Goal: Task Accomplishment & Management: Manage account settings

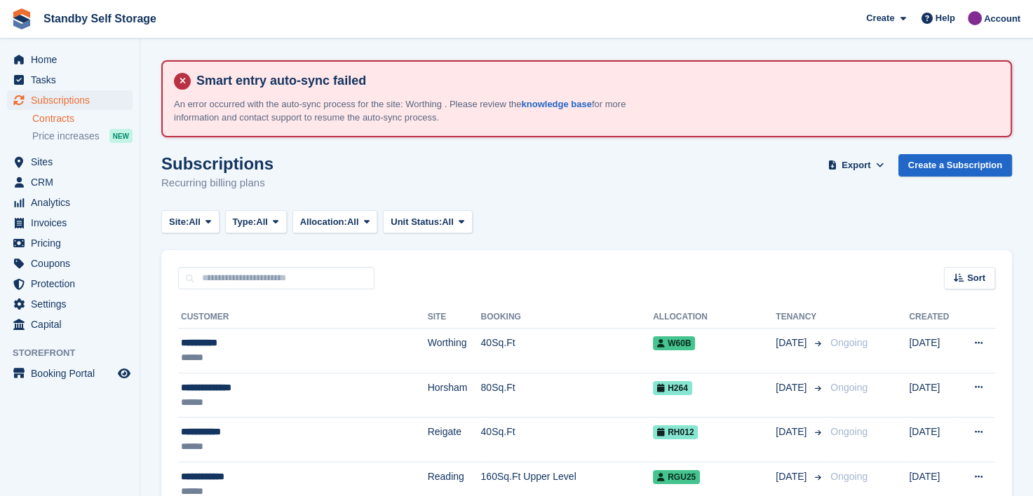
click at [48, 124] on link "Contracts" at bounding box center [82, 118] width 100 height 13
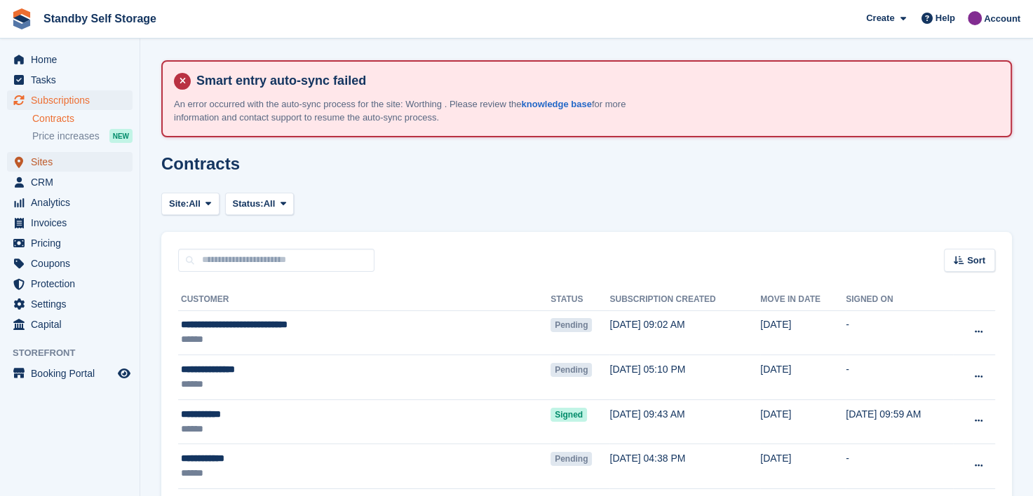
click at [50, 164] on span "Sites" at bounding box center [73, 162] width 84 height 20
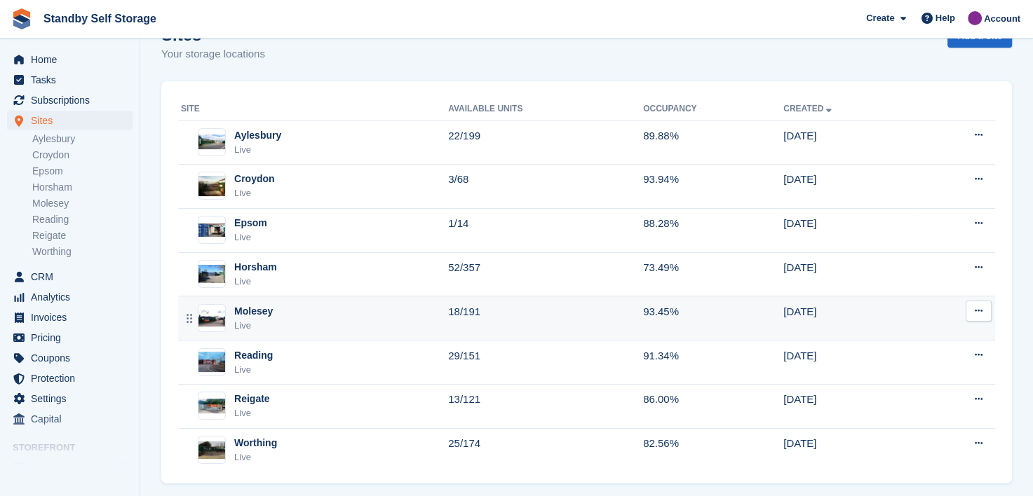
scroll to position [144, 0]
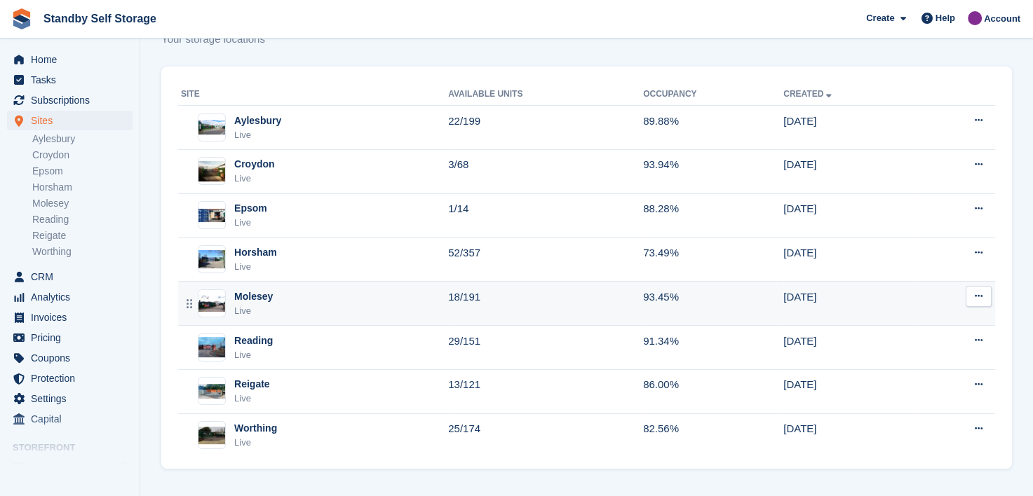
click at [247, 297] on div "Molesey" at bounding box center [253, 297] width 39 height 15
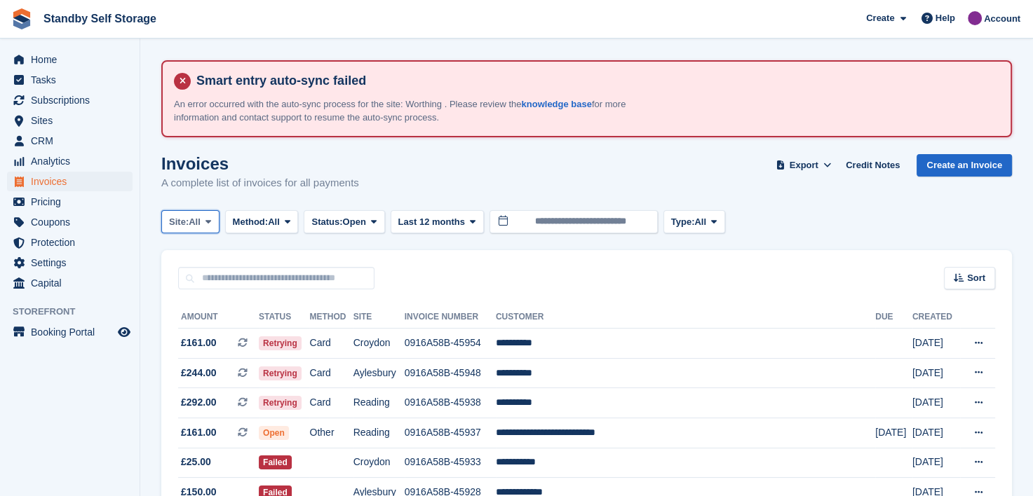
drag, startPoint x: 209, startPoint y: 222, endPoint x: 205, endPoint y: 241, distance: 19.2
click at [210, 222] on icon at bounding box center [208, 221] width 6 height 9
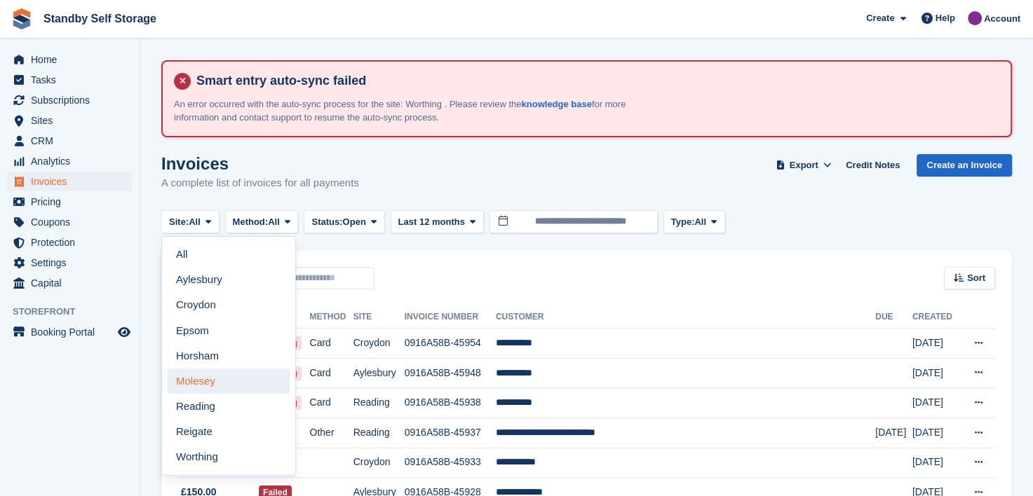
click at [185, 386] on link "Molesey" at bounding box center [229, 381] width 122 height 25
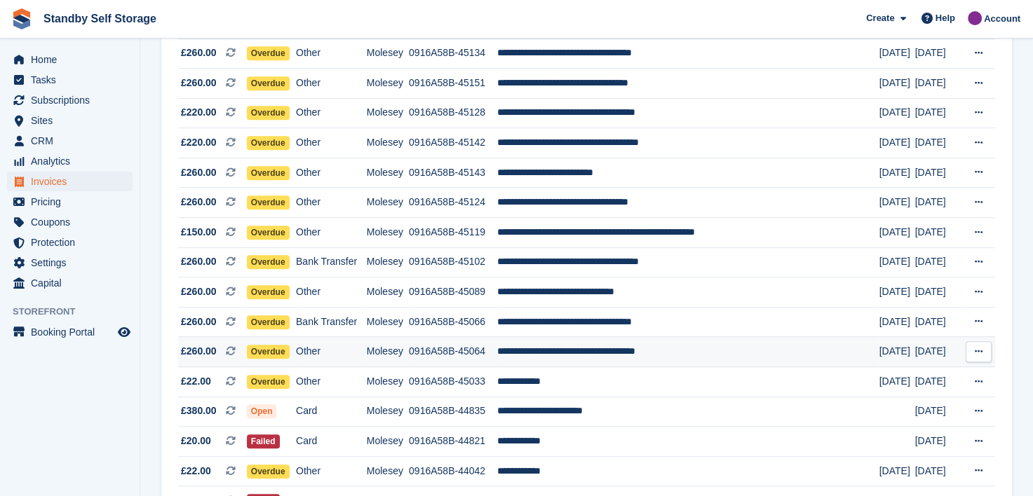
scroll to position [921, 0]
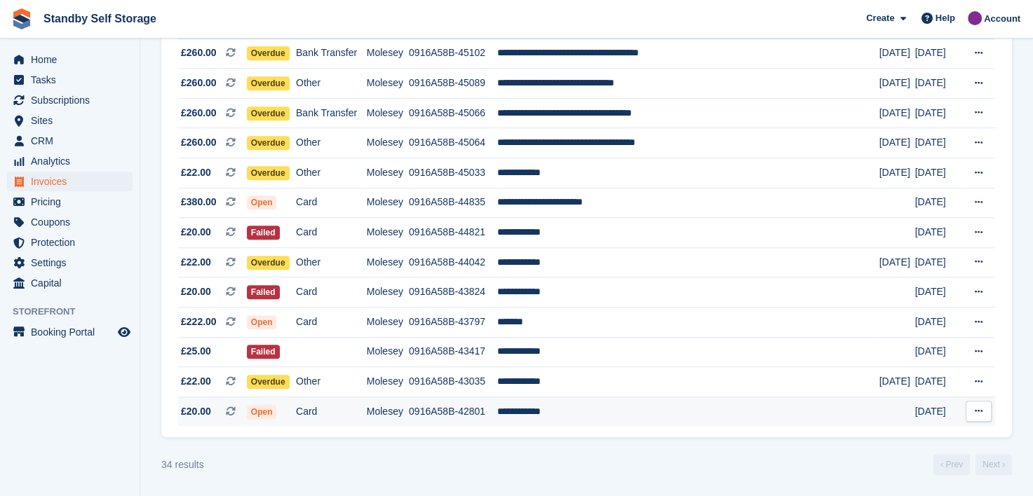
click at [545, 408] on td "**********" at bounding box center [688, 411] width 382 height 29
click at [538, 412] on td "**********" at bounding box center [688, 411] width 382 height 29
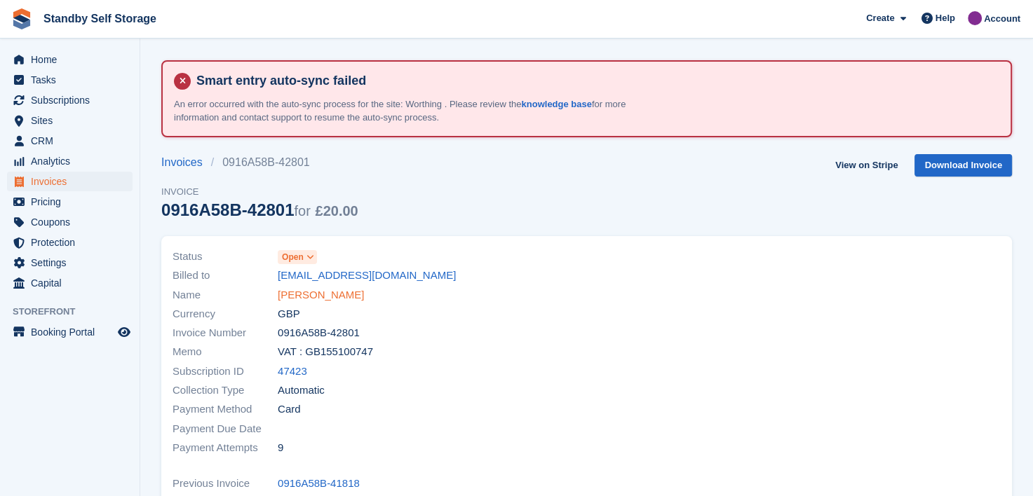
click at [301, 299] on link "[PERSON_NAME]" at bounding box center [321, 295] width 86 height 16
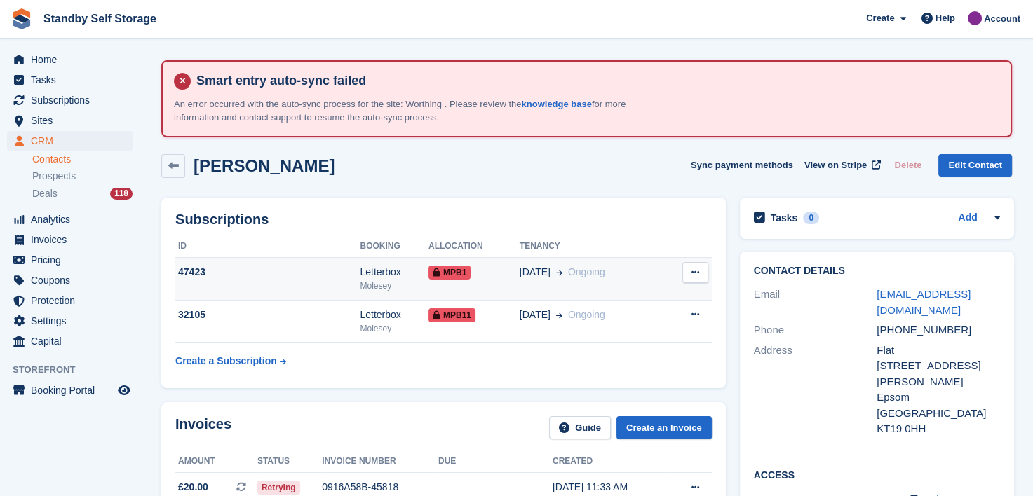
drag, startPoint x: 614, startPoint y: 278, endPoint x: 628, endPoint y: 277, distance: 14.1
click at [617, 278] on div "22 Jul Ongoing" at bounding box center [590, 272] width 143 height 15
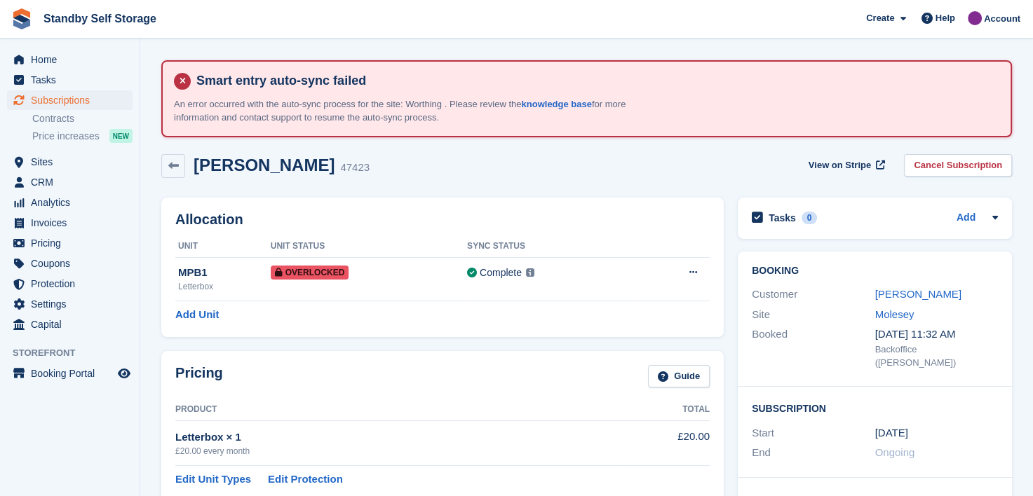
click at [970, 163] on link "Cancel Subscription" at bounding box center [958, 165] width 108 height 23
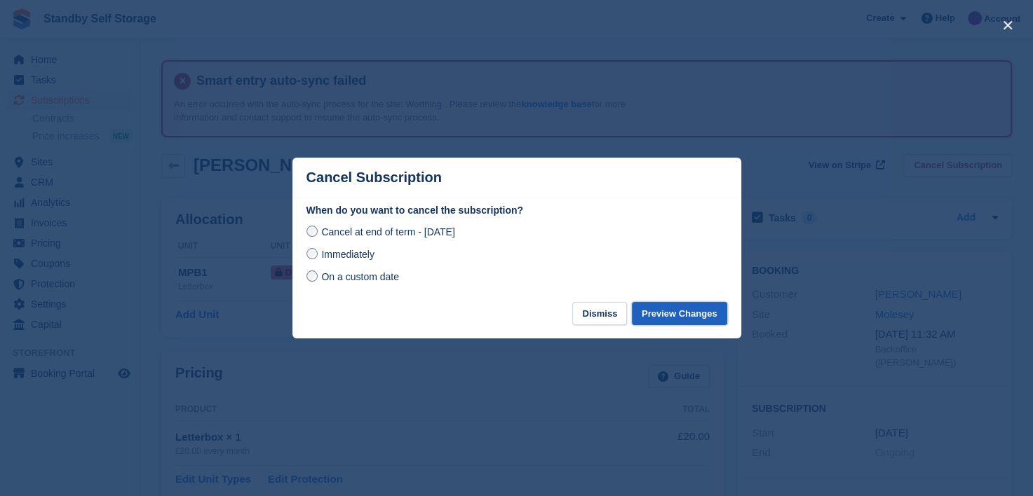
click at [672, 313] on button "Preview Changes" at bounding box center [679, 313] width 95 height 23
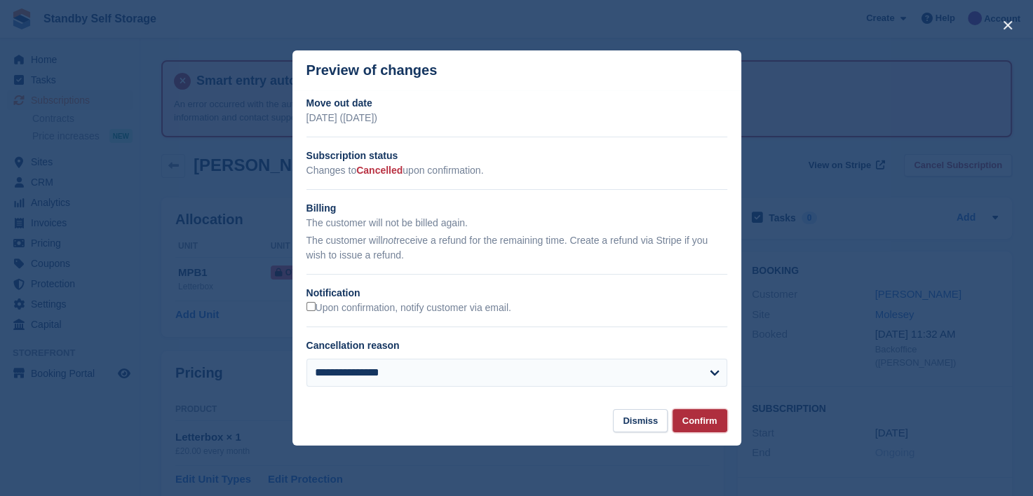
click at [696, 425] on button "Confirm" at bounding box center [699, 420] width 55 height 23
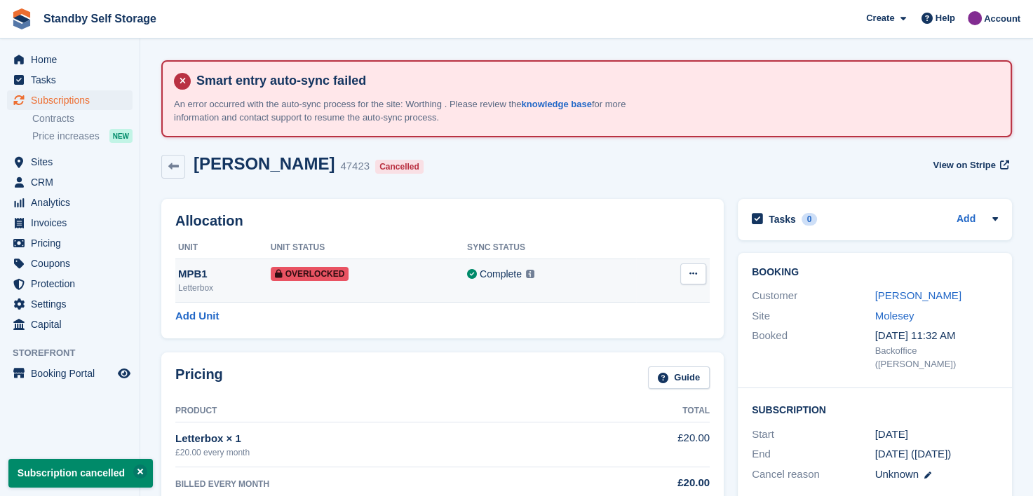
scroll to position [70, 0]
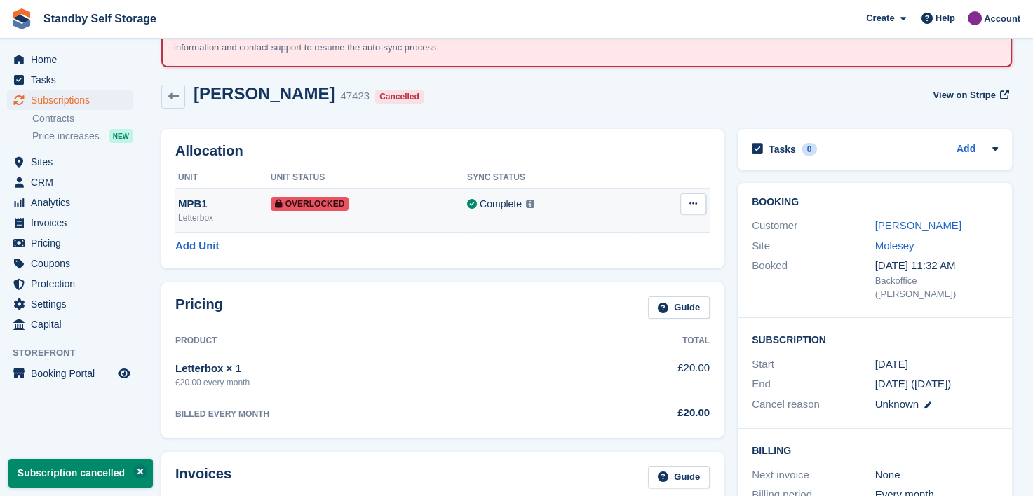
click at [631, 207] on div "Complete Last synced at 19 Aug, 4:08 PM Learn more →" at bounding box center [551, 204] width 169 height 16
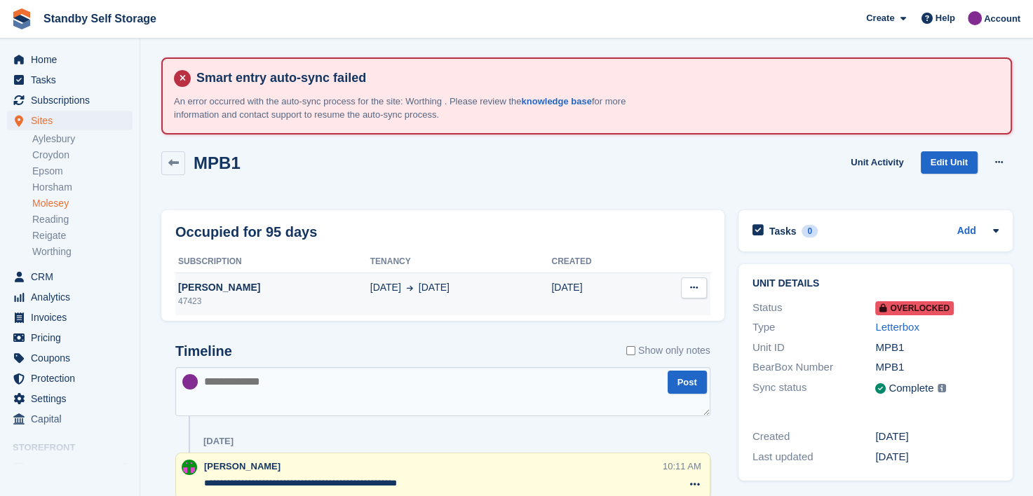
scroll to position [55, 0]
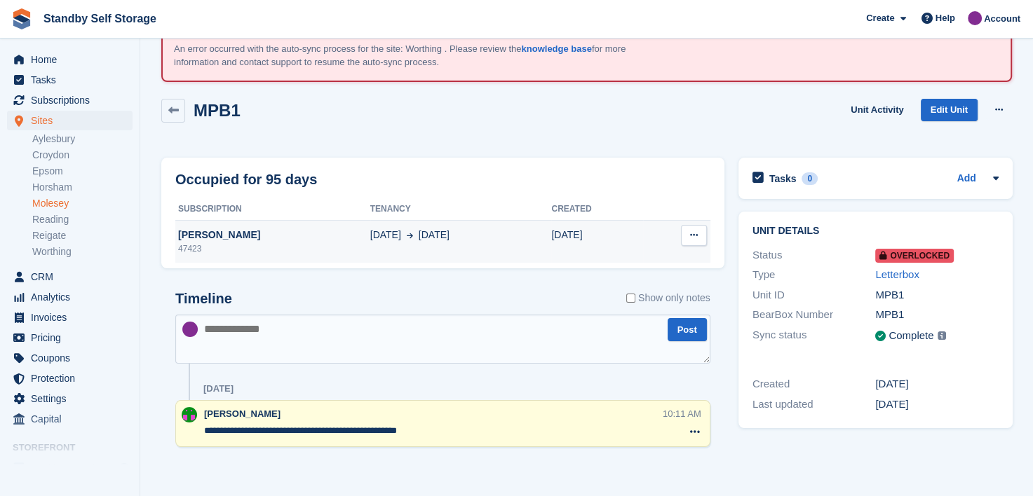
click at [651, 235] on td "Deallocate" at bounding box center [676, 242] width 67 height 42
click at [628, 234] on td "[DATE]" at bounding box center [597, 242] width 92 height 42
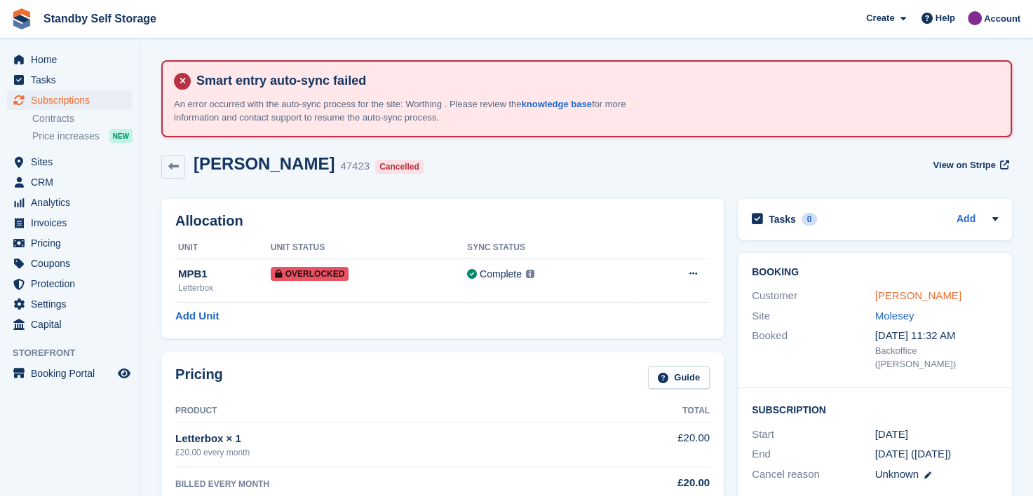
click at [879, 290] on link "[PERSON_NAME]" at bounding box center [918, 296] width 86 height 12
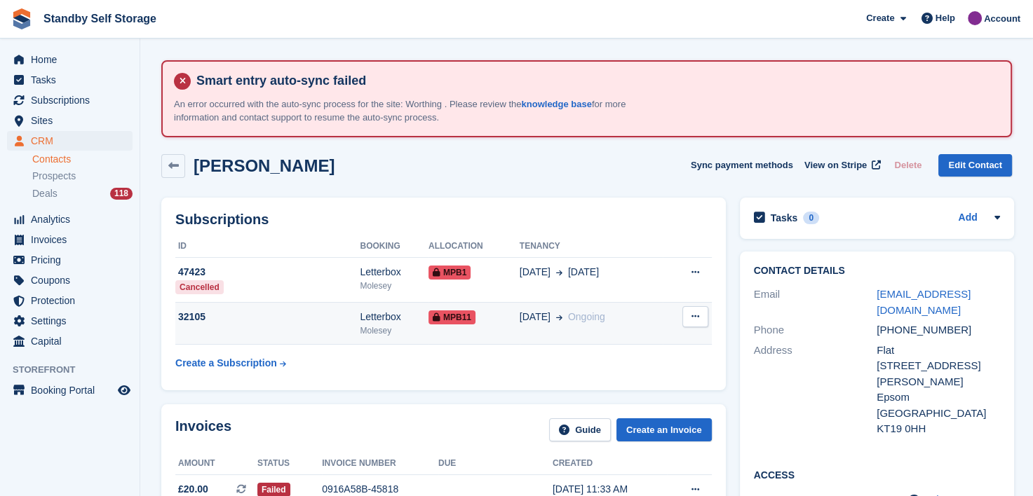
click at [648, 322] on div "30 Jan Ongoing" at bounding box center [590, 317] width 143 height 15
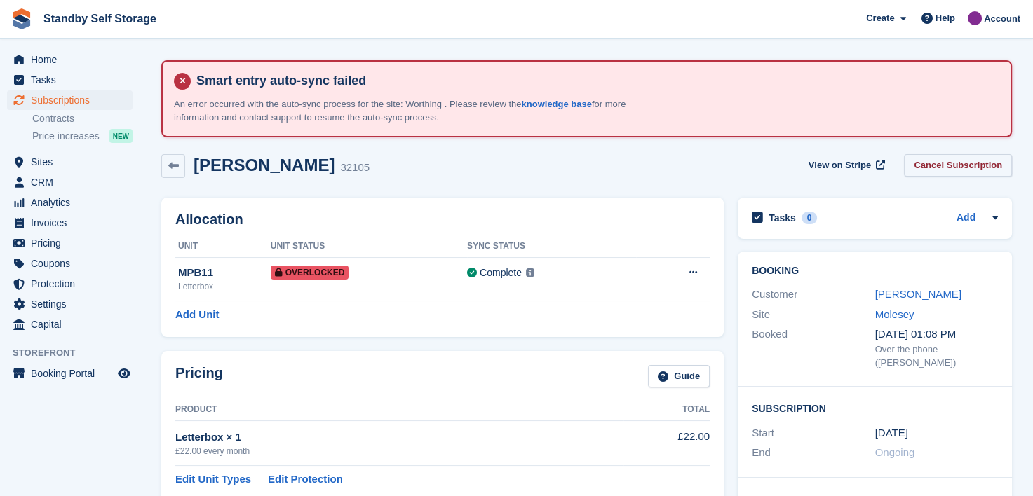
click at [965, 167] on link "Cancel Subscription" at bounding box center [958, 165] width 108 height 23
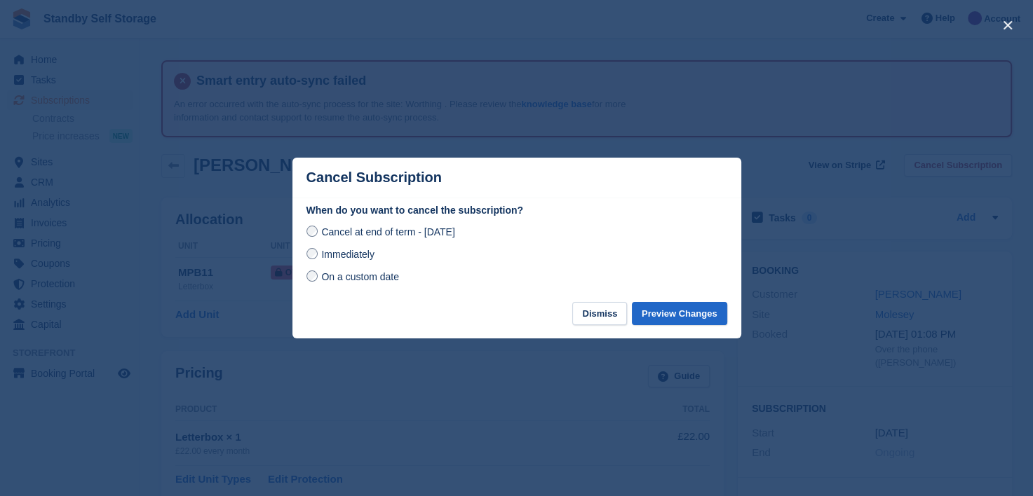
click at [329, 255] on span "Immediately" at bounding box center [347, 254] width 53 height 11
click at [694, 314] on button "Preview Changes" at bounding box center [679, 313] width 95 height 23
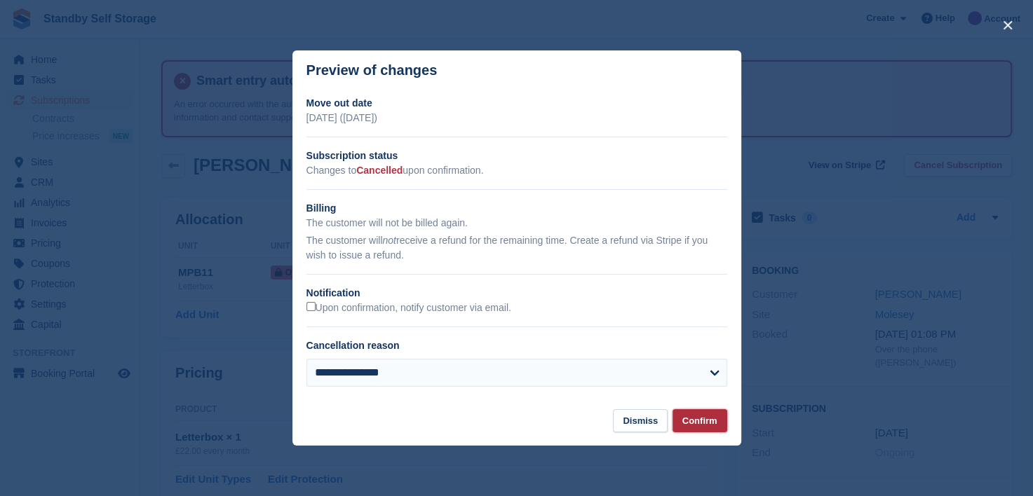
click at [701, 421] on button "Confirm" at bounding box center [699, 420] width 55 height 23
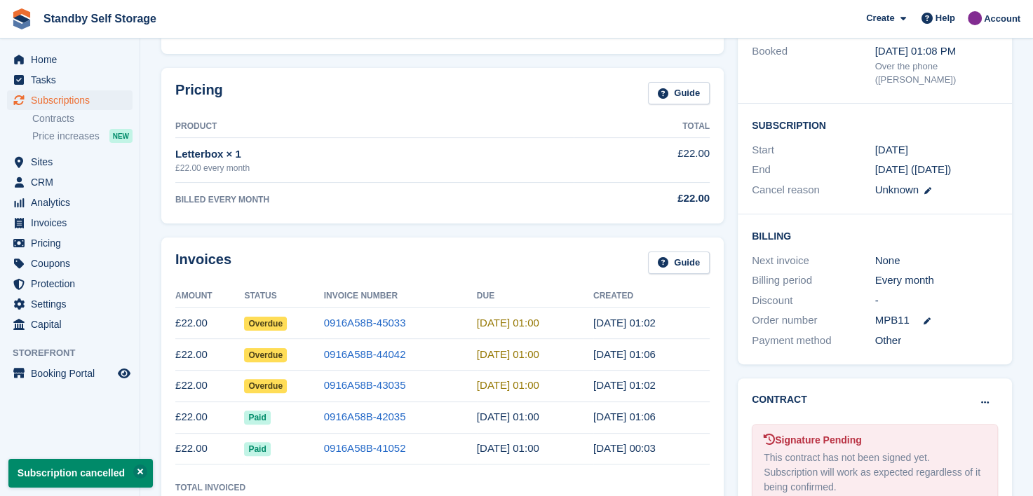
scroll to position [421, 0]
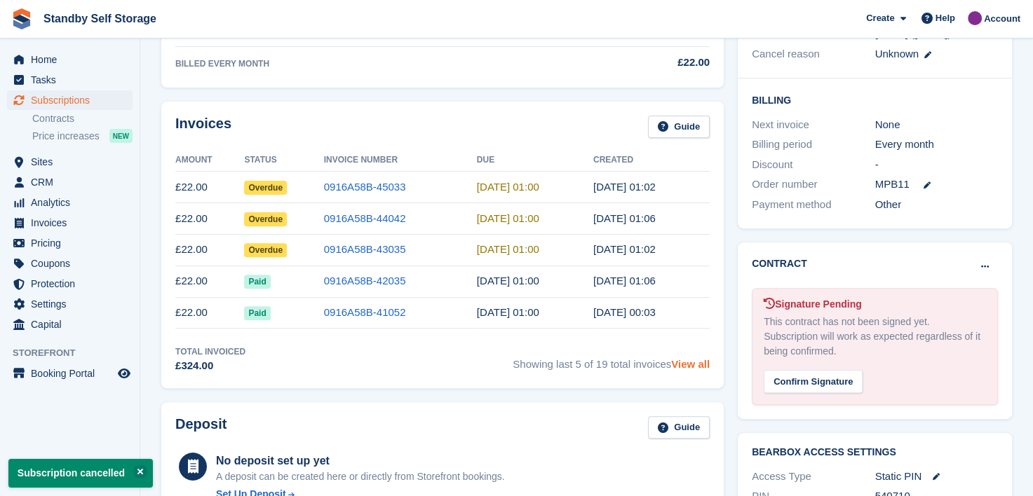
click at [688, 368] on link "View all" at bounding box center [690, 364] width 39 height 12
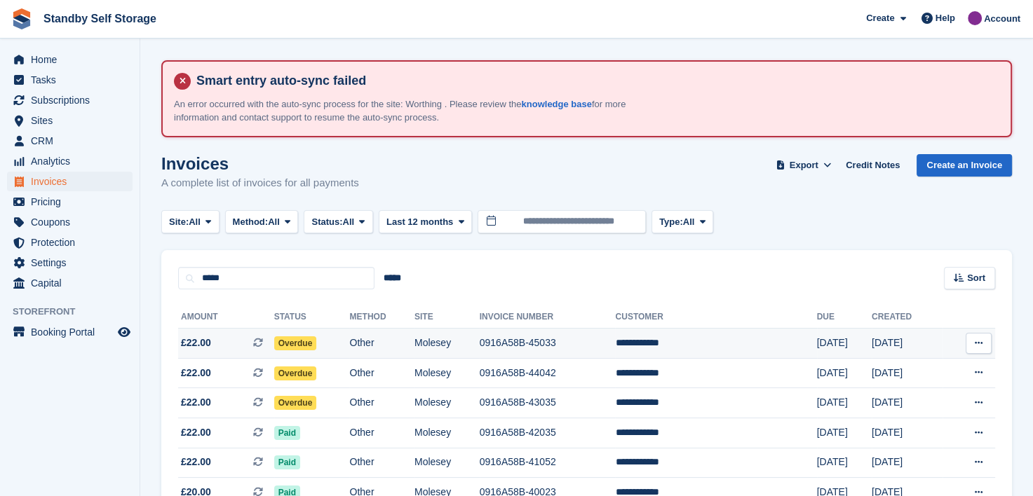
click at [660, 345] on td "**********" at bounding box center [715, 344] width 201 height 30
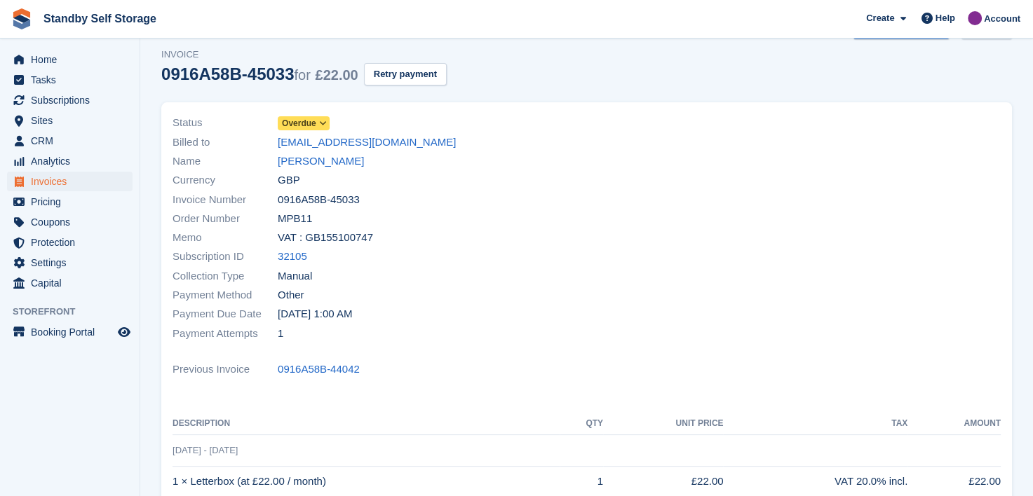
scroll to position [140, 0]
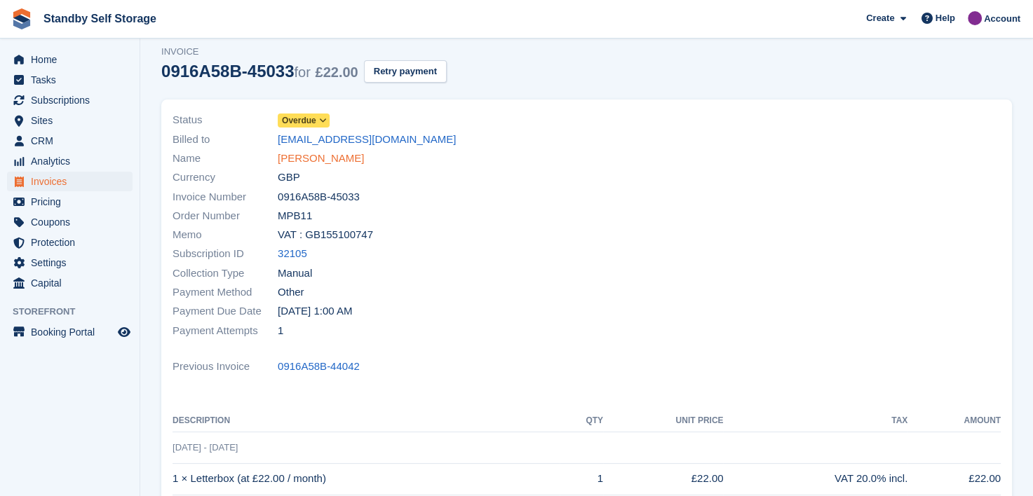
click at [290, 160] on link "[PERSON_NAME]" at bounding box center [321, 159] width 86 height 16
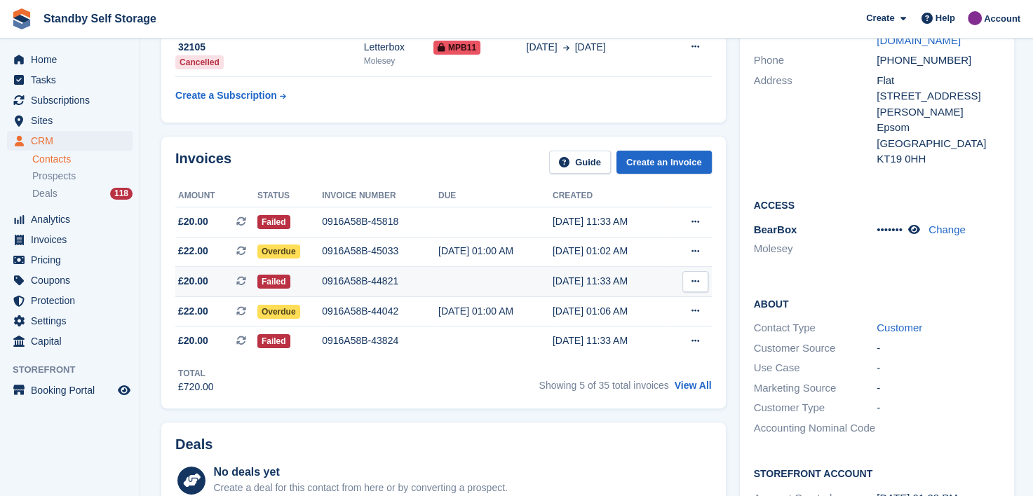
scroll to position [280, 0]
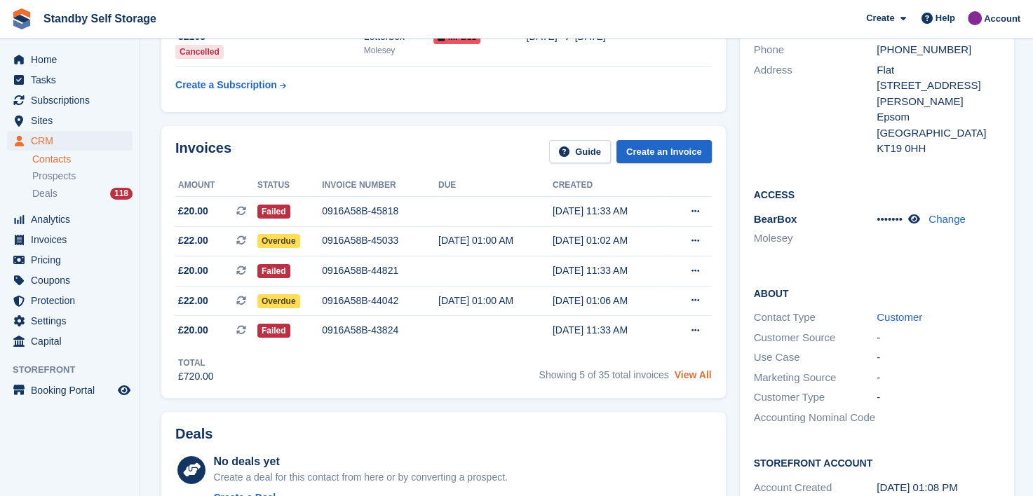
click at [706, 381] on link "View All" at bounding box center [692, 374] width 37 height 11
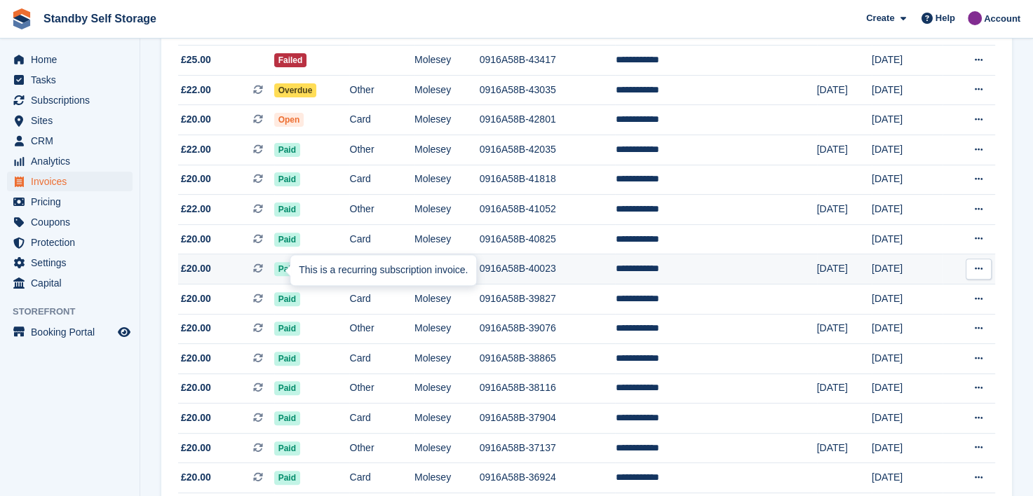
scroll to position [210, 0]
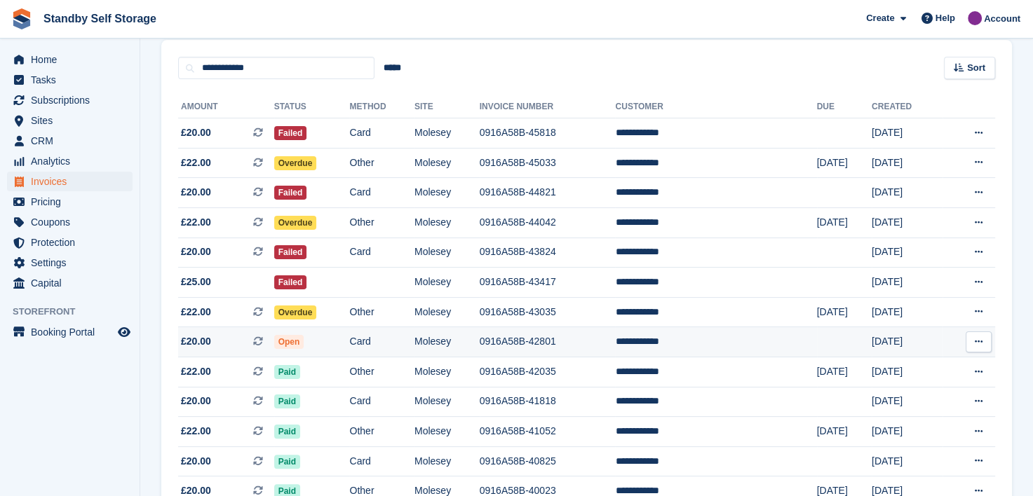
click at [663, 343] on td "**********" at bounding box center [715, 342] width 201 height 30
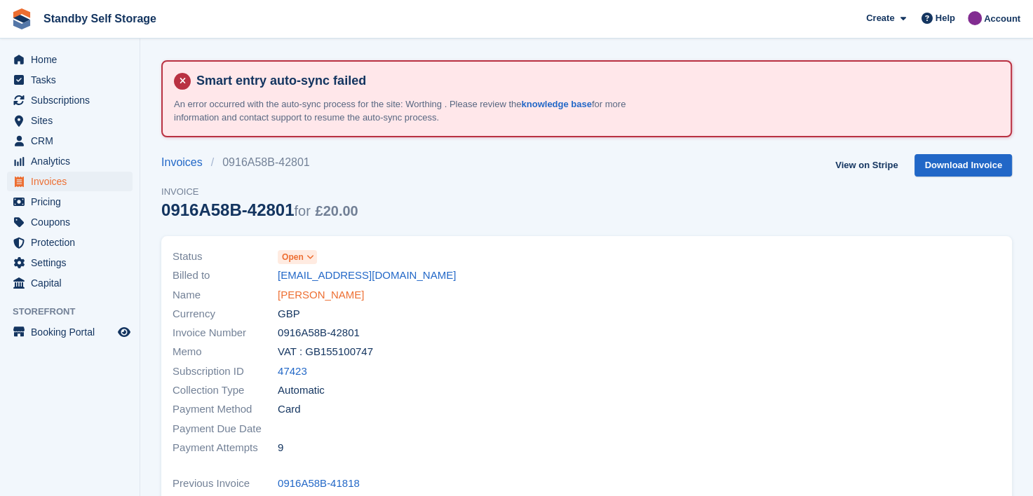
click at [315, 296] on link "Akbar Anwari" at bounding box center [321, 295] width 86 height 16
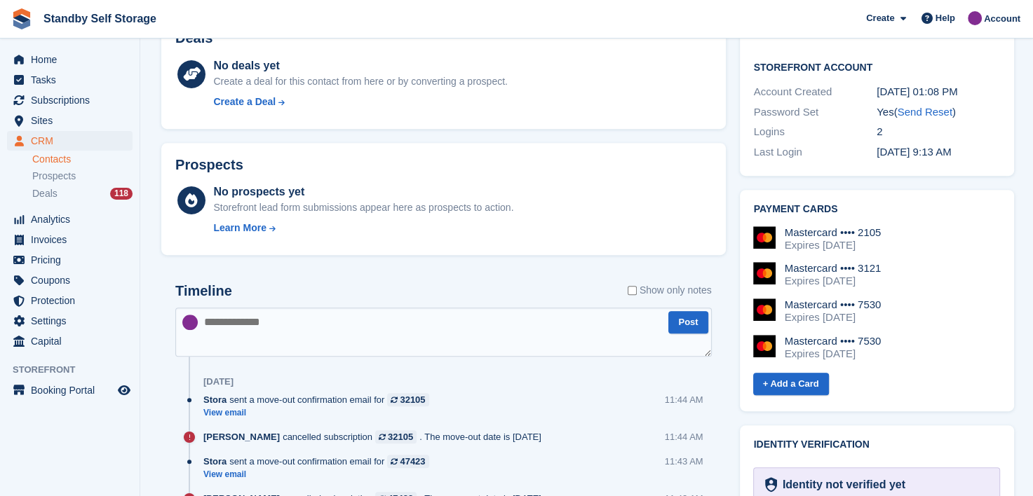
scroll to position [701, 0]
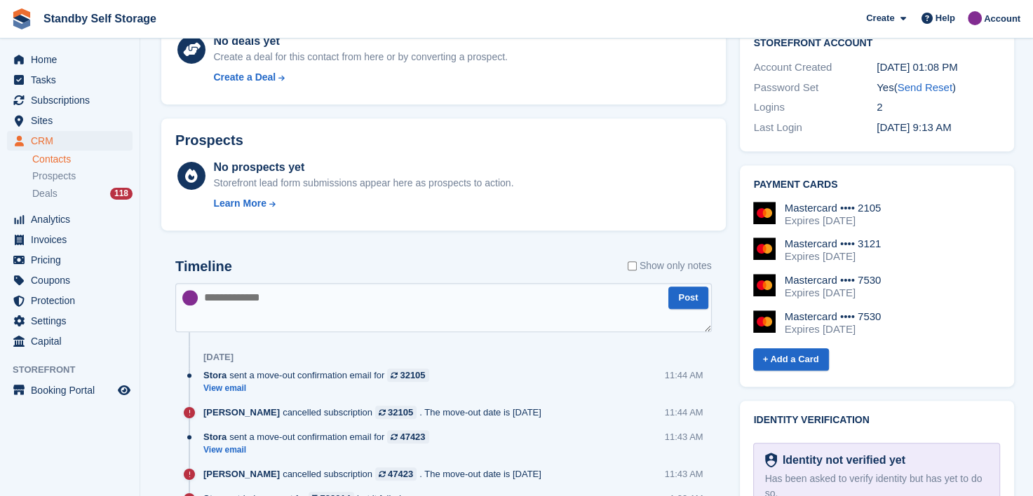
click at [252, 298] on textarea at bounding box center [443, 307] width 536 height 49
type textarea "**********"
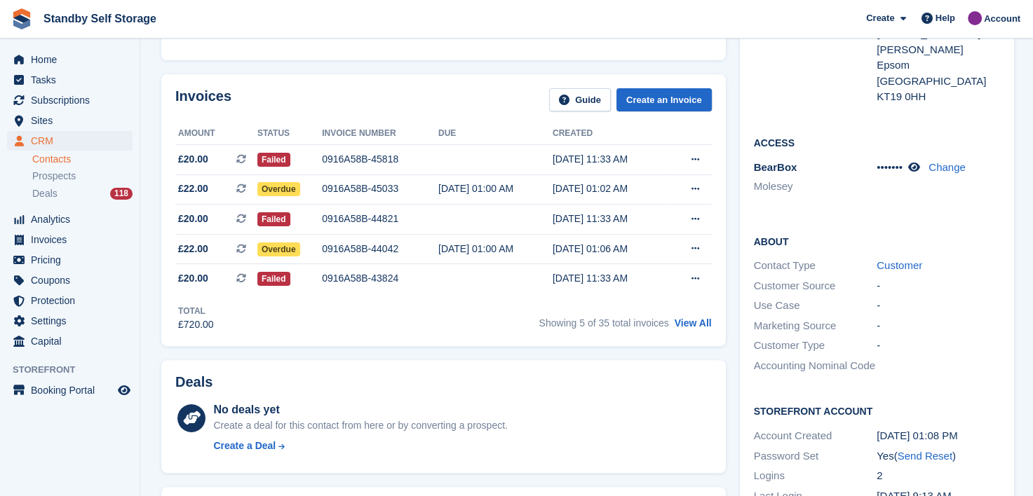
scroll to position [421, 0]
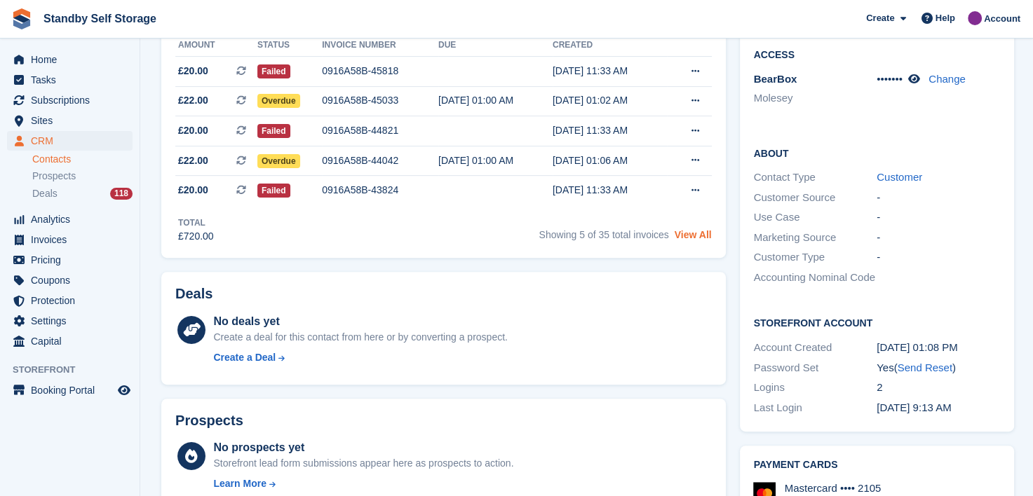
click at [684, 231] on link "View All" at bounding box center [692, 234] width 37 height 11
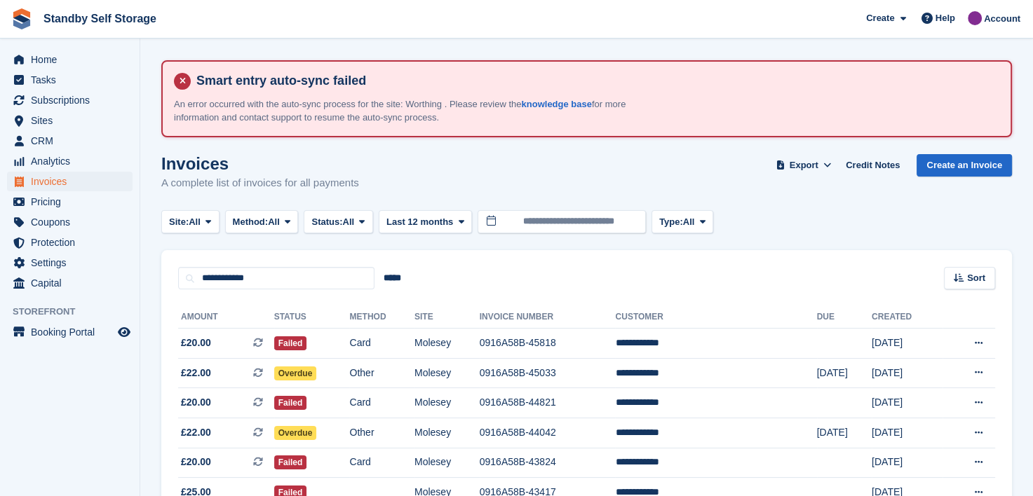
scroll to position [280, 0]
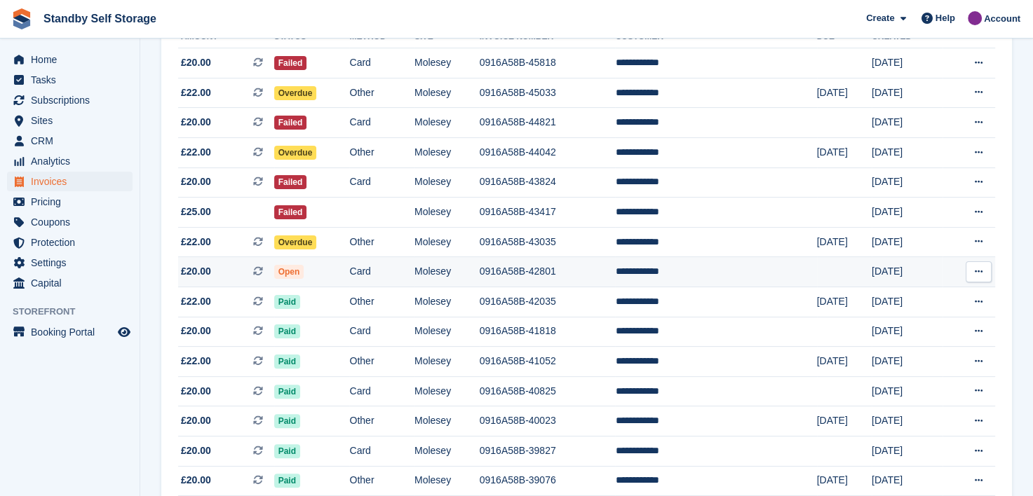
click at [979, 272] on icon at bounding box center [978, 271] width 8 height 9
click at [883, 318] on p "View on Stripe" at bounding box center [924, 319] width 122 height 22
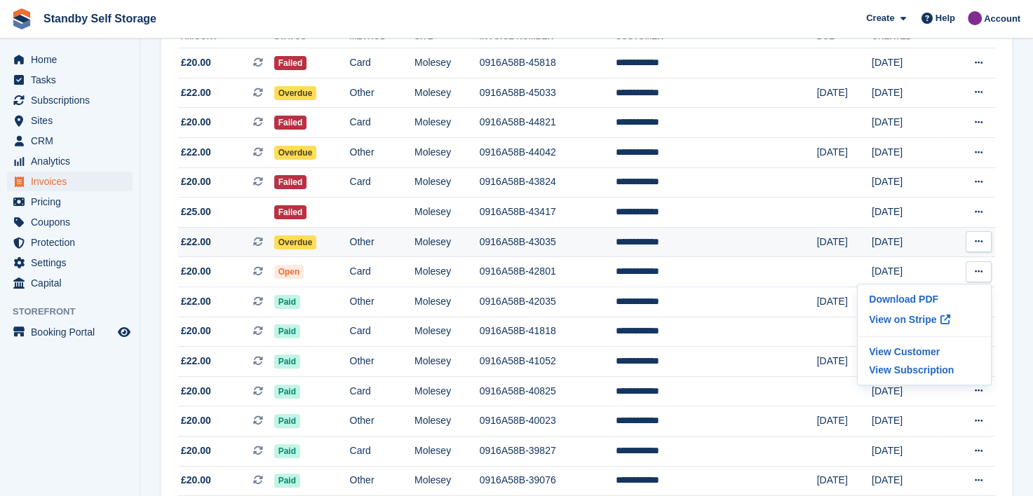
click at [976, 243] on icon at bounding box center [978, 241] width 8 height 9
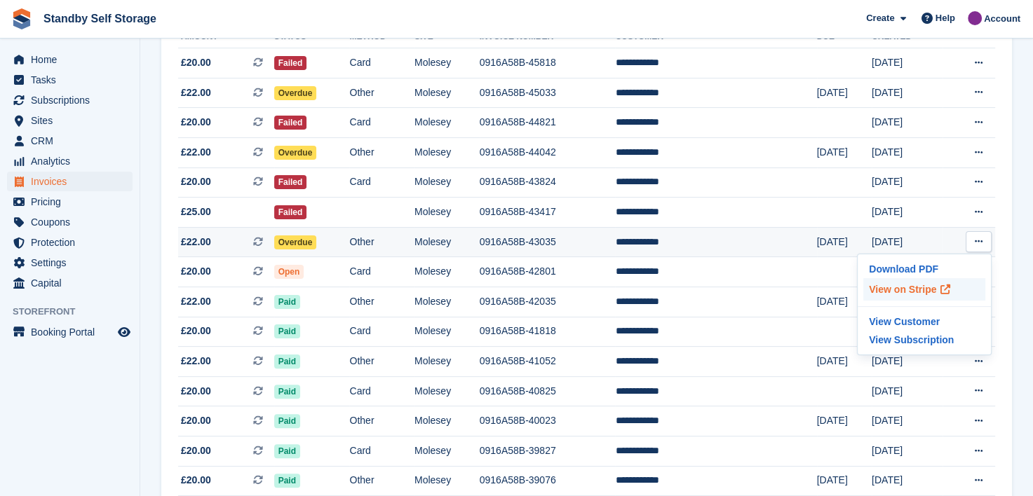
click at [892, 294] on p "View on Stripe" at bounding box center [924, 289] width 122 height 22
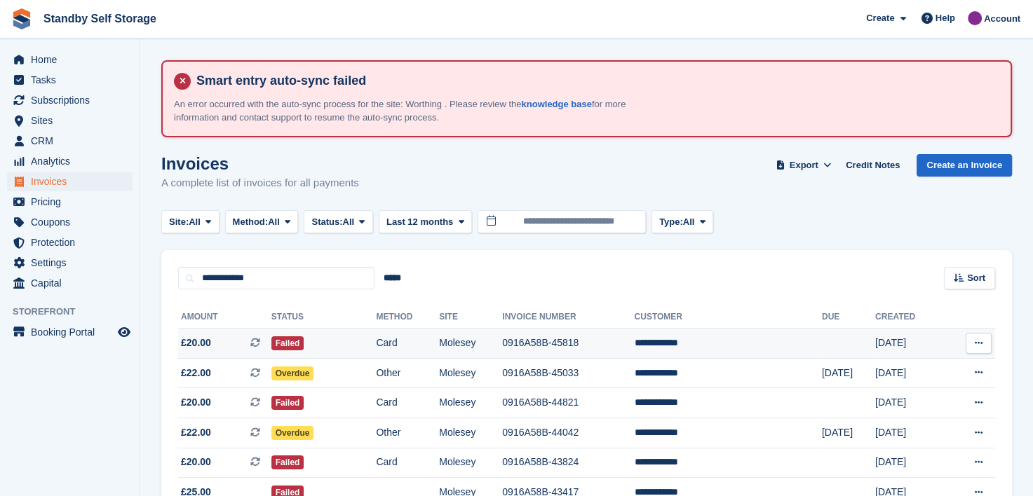
scroll to position [210, 0]
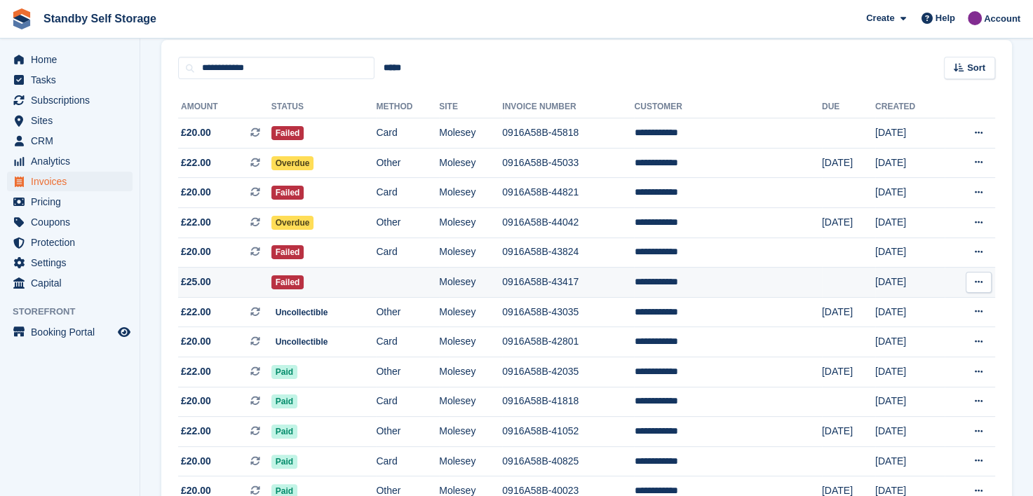
click at [981, 284] on icon at bounding box center [978, 282] width 8 height 9
click at [906, 331] on p "View on Stripe" at bounding box center [924, 330] width 122 height 22
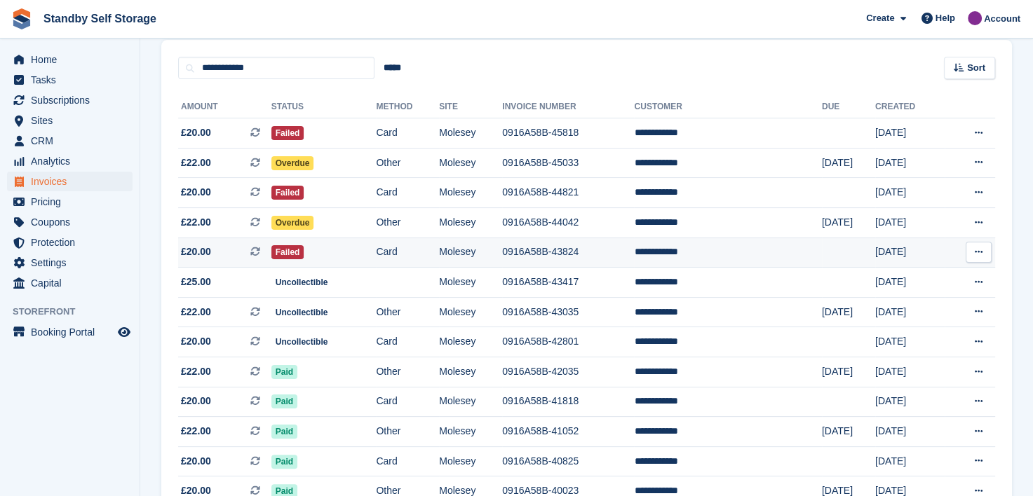
click at [978, 254] on icon at bounding box center [978, 251] width 8 height 9
click at [883, 299] on p "View on Stripe" at bounding box center [924, 300] width 122 height 22
click at [978, 247] on icon at bounding box center [978, 251] width 8 height 9
click at [977, 255] on icon at bounding box center [978, 251] width 8 height 9
click at [899, 297] on p "View on Stripe" at bounding box center [924, 300] width 122 height 22
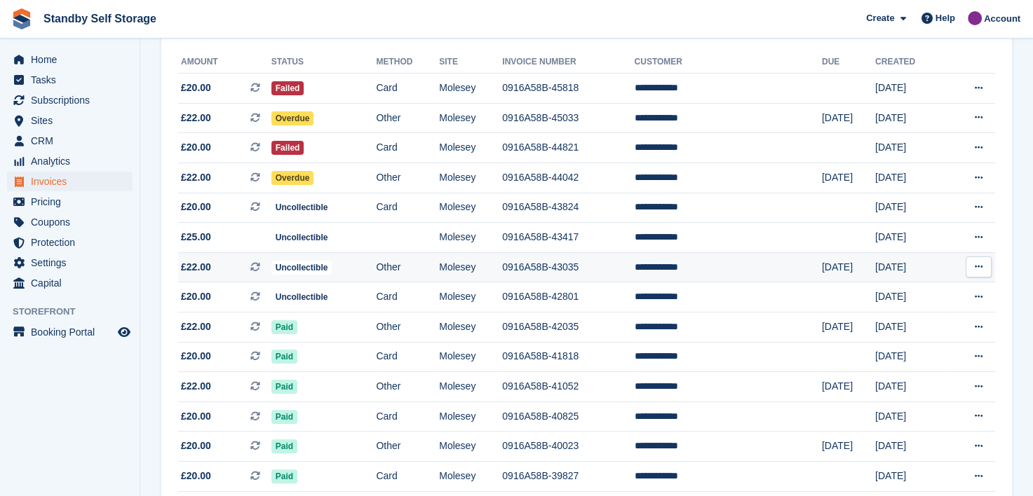
scroll to position [280, 0]
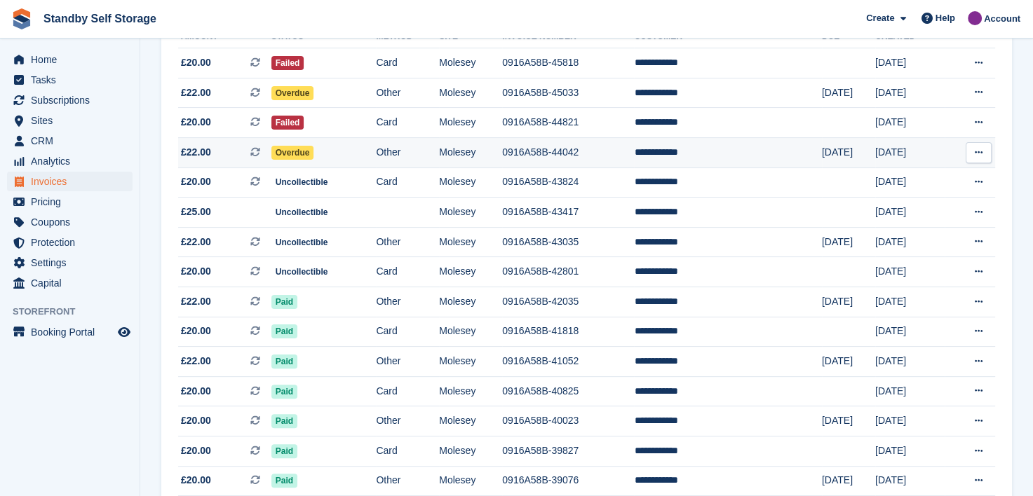
click at [975, 150] on icon at bounding box center [978, 152] width 8 height 9
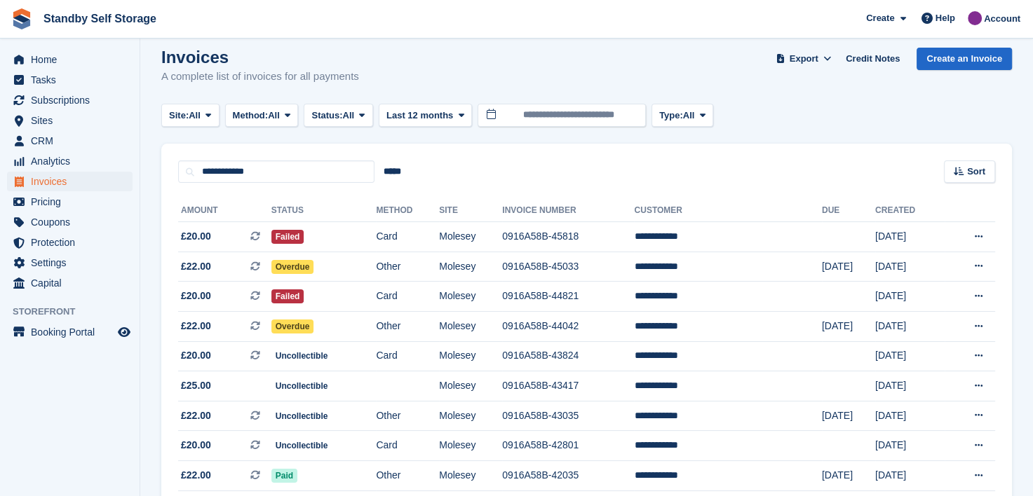
scroll to position [140, 0]
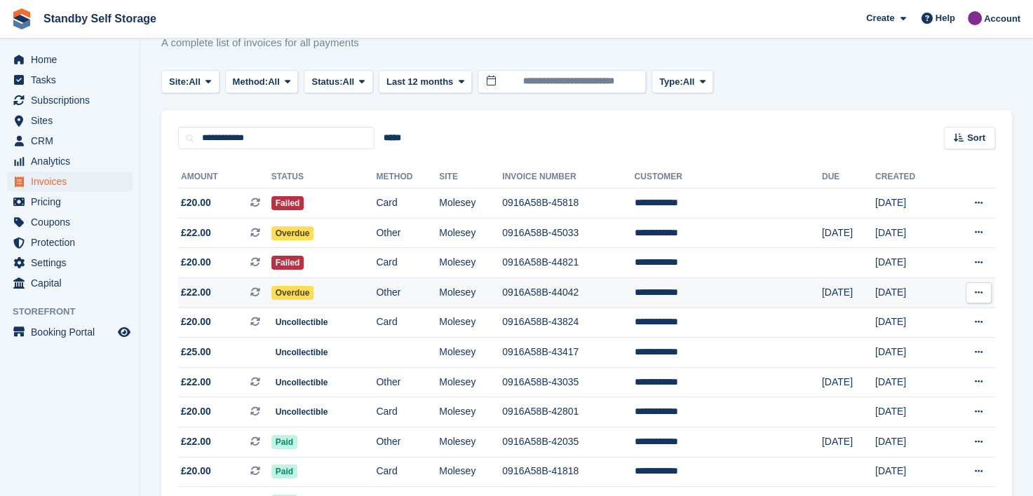
click at [979, 293] on icon at bounding box center [978, 292] width 8 height 9
click at [888, 343] on p "View on Stripe" at bounding box center [924, 340] width 122 height 22
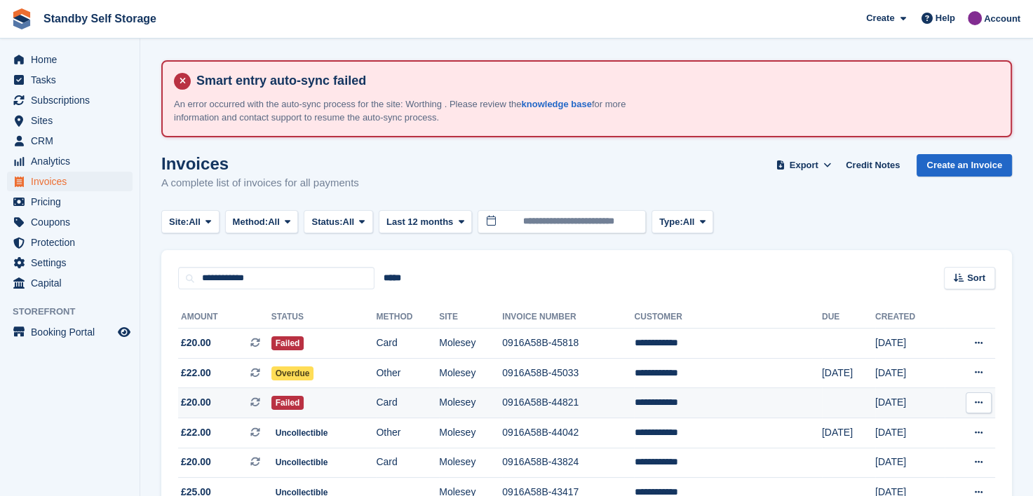
click at [978, 404] on icon at bounding box center [978, 402] width 8 height 9
click at [901, 449] on p "View on Stripe" at bounding box center [924, 451] width 122 height 22
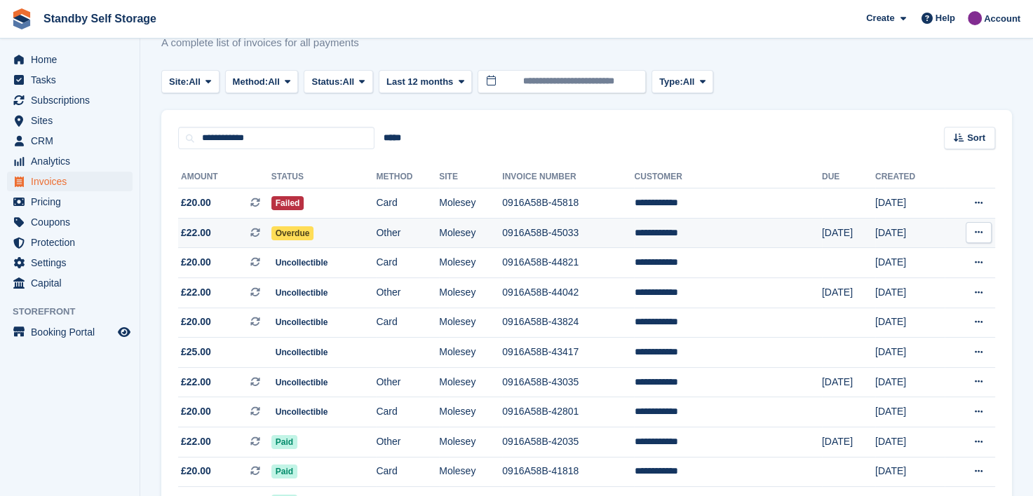
click at [976, 233] on icon at bounding box center [978, 232] width 8 height 9
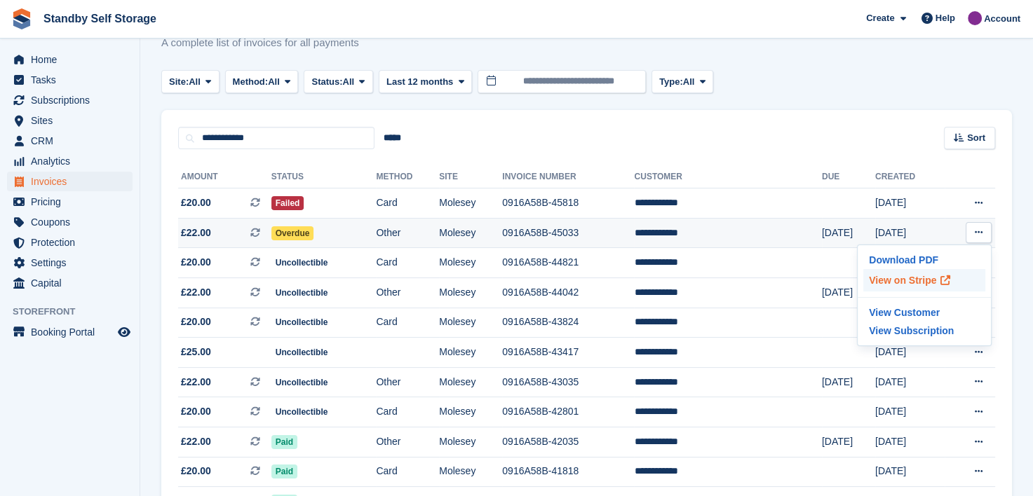
click at [906, 283] on p "View on Stripe" at bounding box center [924, 280] width 122 height 22
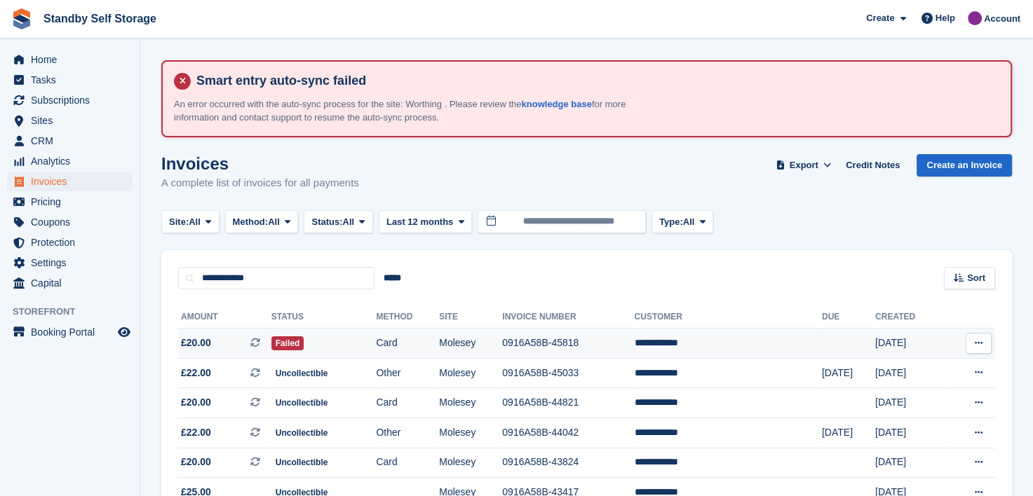
click at [977, 343] on icon at bounding box center [978, 343] width 8 height 9
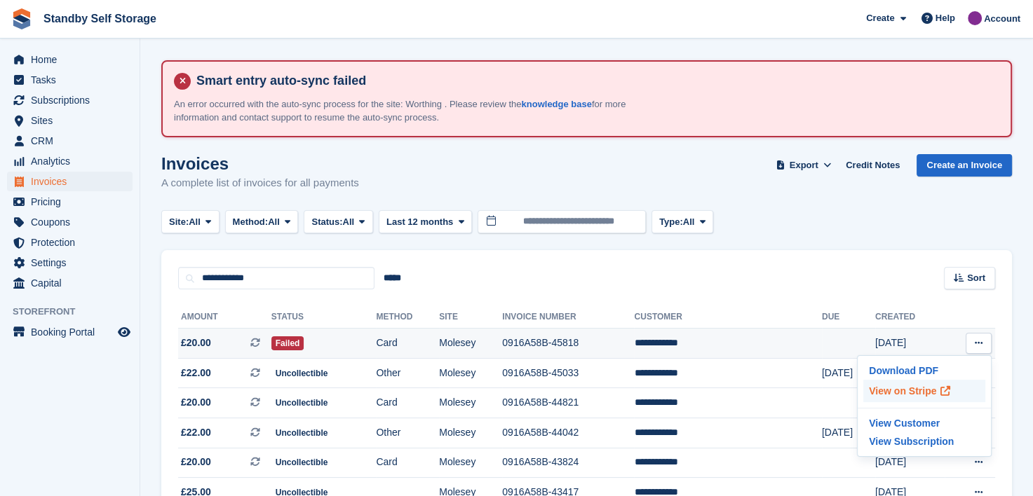
click at [897, 388] on p "View on Stripe" at bounding box center [924, 391] width 122 height 22
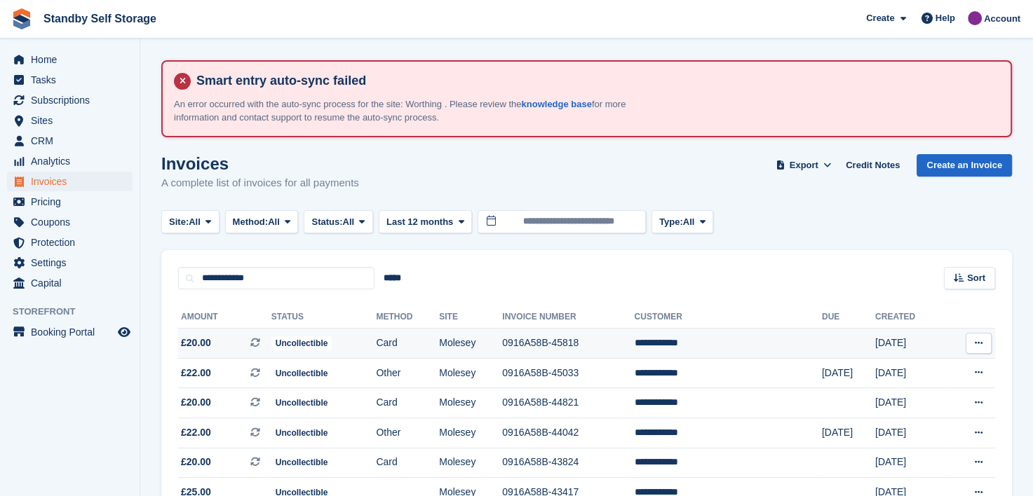
click at [673, 338] on td "**********" at bounding box center [727, 344] width 187 height 30
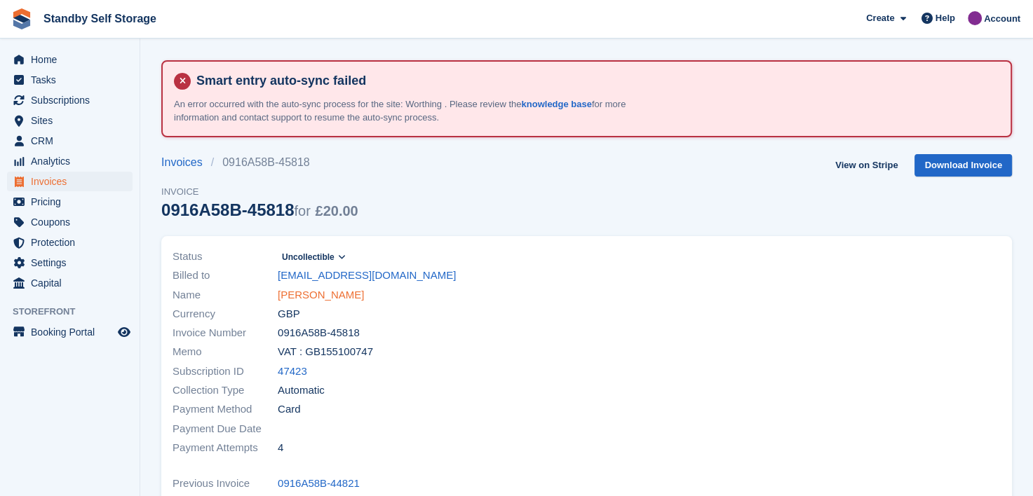
click at [328, 292] on link "Akbar Anwari" at bounding box center [321, 295] width 86 height 16
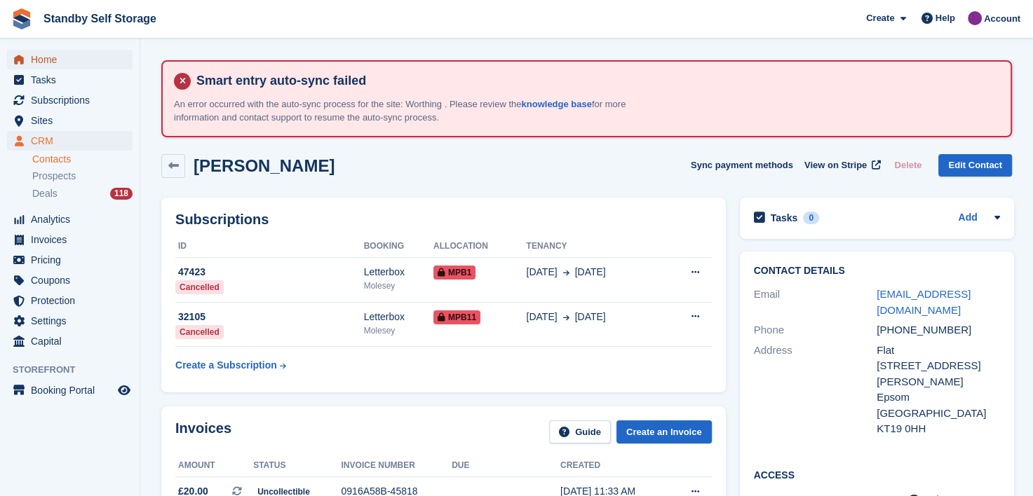
click at [45, 55] on span "Home" at bounding box center [73, 60] width 84 height 20
